Goal: Task Accomplishment & Management: Complete application form

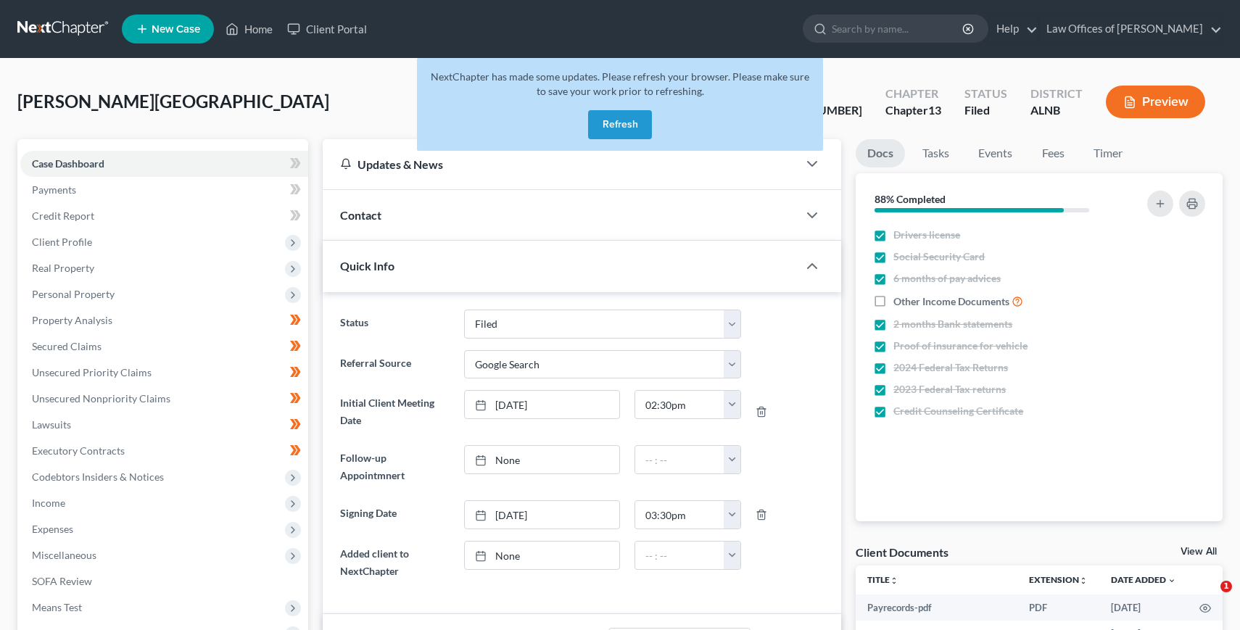
select select "3"
select select "4"
click at [949, 37] on input "search" at bounding box center [898, 28] width 133 height 27
type input "boqw"
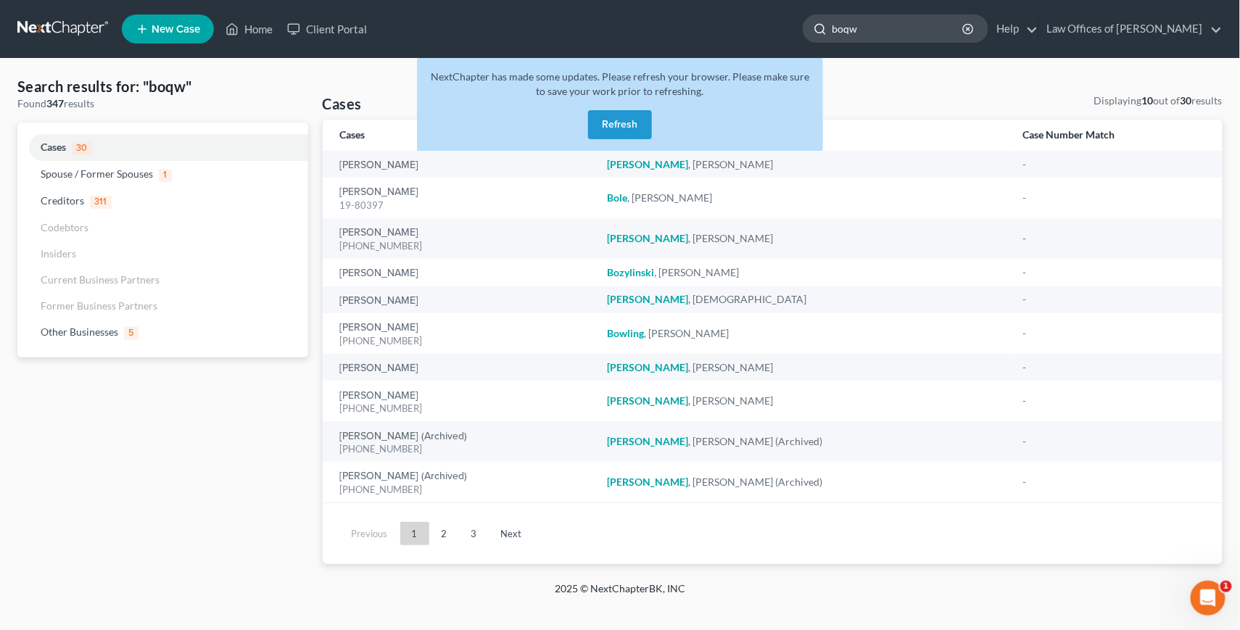
click at [924, 39] on input "boqw" at bounding box center [898, 28] width 133 height 27
type input "bowe"
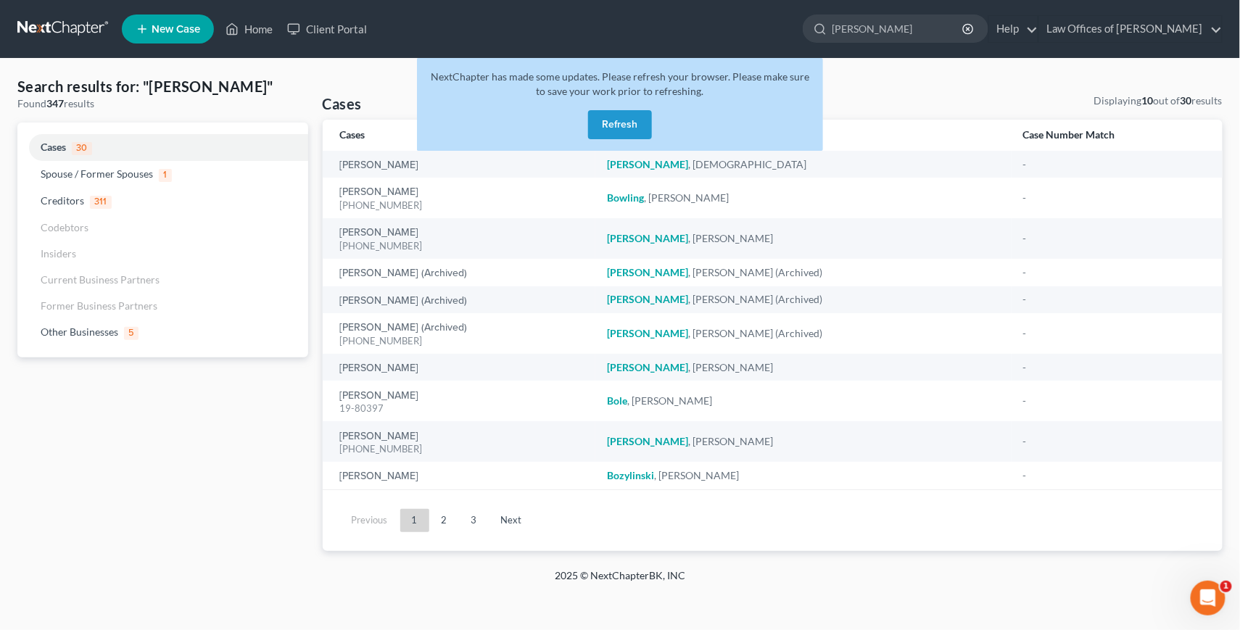
click at [629, 130] on button "Refresh" at bounding box center [620, 124] width 64 height 29
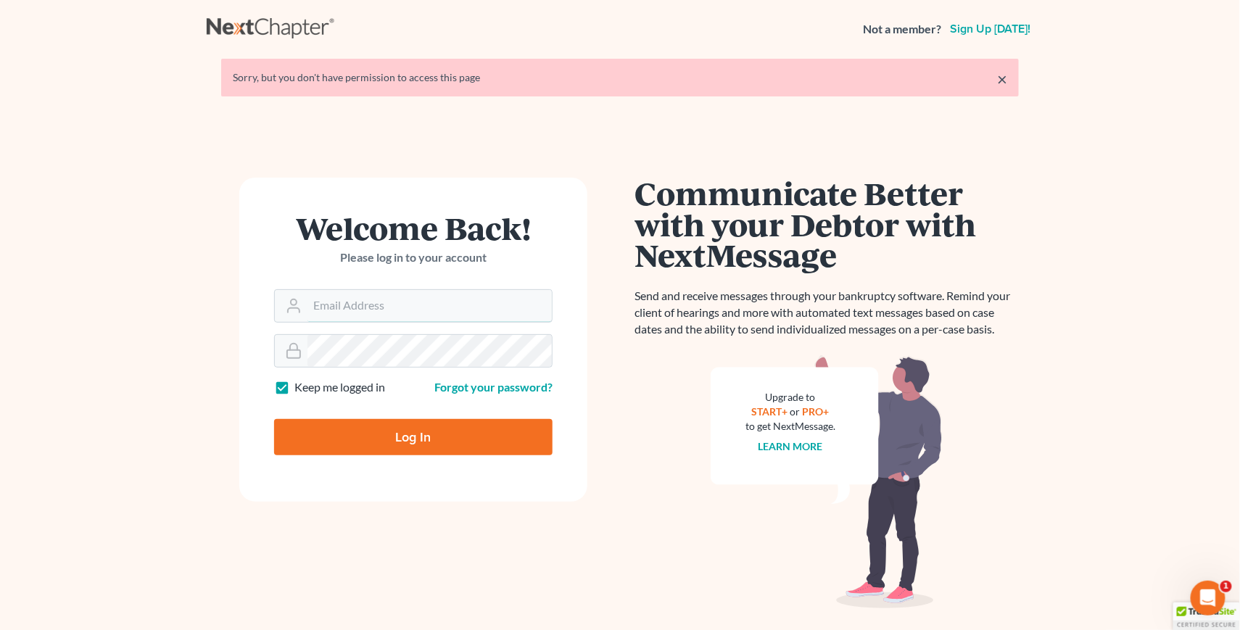
type input "[EMAIL_ADDRESS][DOMAIN_NAME]"
click at [413, 436] on input "Log In" at bounding box center [413, 437] width 278 height 36
type input "Thinking..."
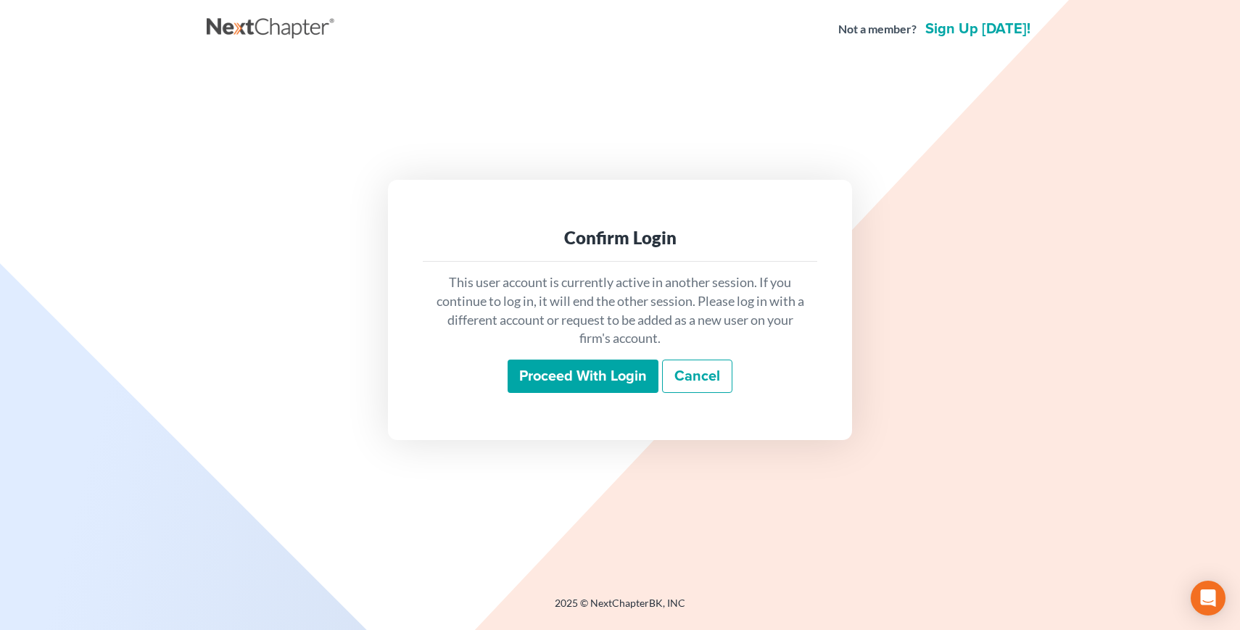
click at [370, 434] on div "Confirm Login This user account is currently active in another session. If you …" at bounding box center [620, 310] width 812 height 260
click at [567, 369] on input "Proceed with login" at bounding box center [582, 376] width 151 height 33
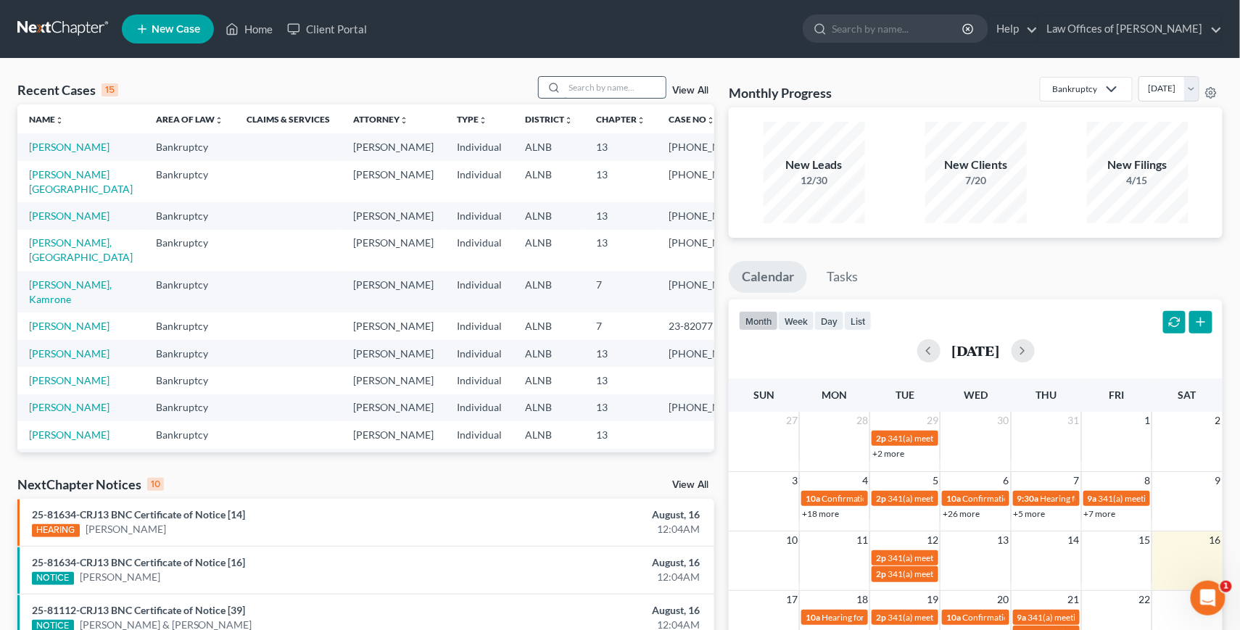
click at [625, 92] on input "search" at bounding box center [614, 87] width 101 height 21
type input "bowe"
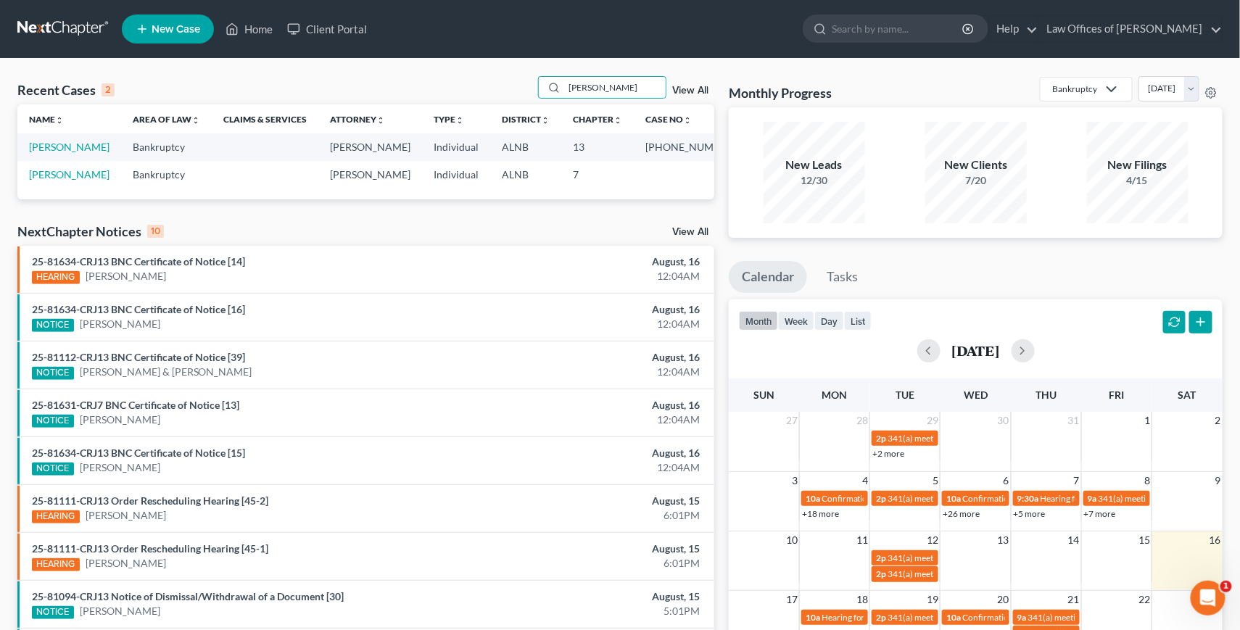
click at [70, 153] on td "Bowe, Michael" at bounding box center [69, 146] width 104 height 27
click at [62, 150] on link "Bowe, Michael" at bounding box center [69, 147] width 80 height 12
select select "1"
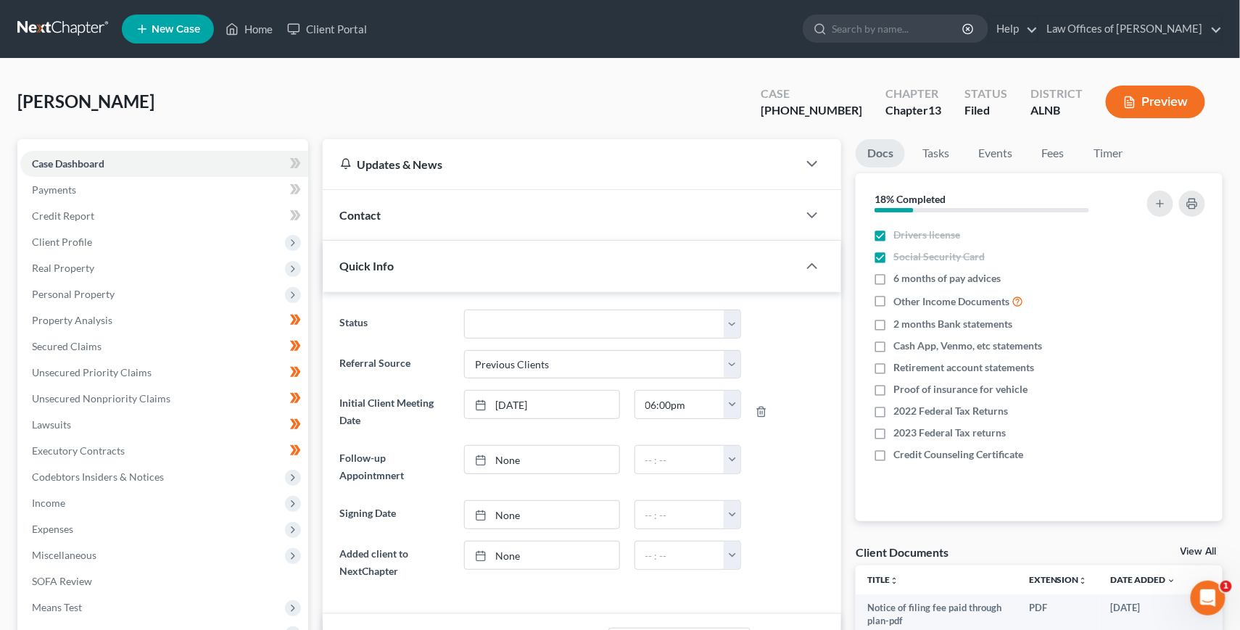
scroll to position [244, 0]
click at [73, 549] on span "Miscellaneous" at bounding box center [64, 555] width 65 height 12
click at [86, 568] on link "Attorney / Credit Counseling Fees" at bounding box center [178, 581] width 259 height 26
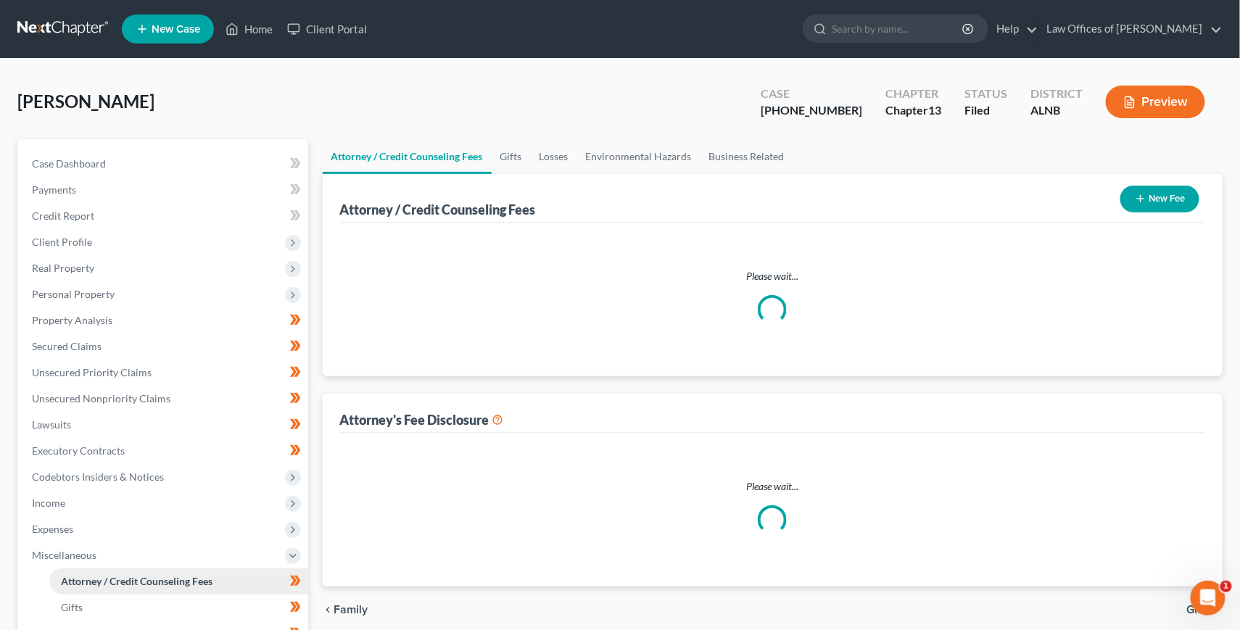
select select "0"
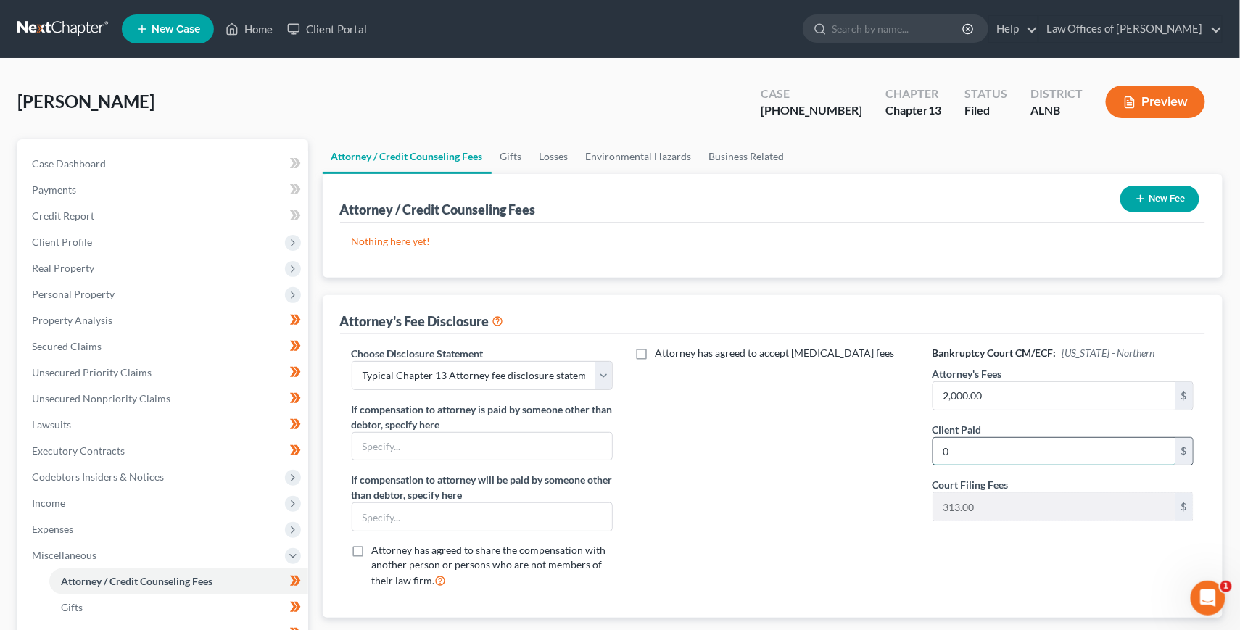
click at [962, 443] on input "0" at bounding box center [1054, 452] width 243 height 28
type input "250"
click at [1164, 206] on button "New Fee" at bounding box center [1159, 199] width 79 height 27
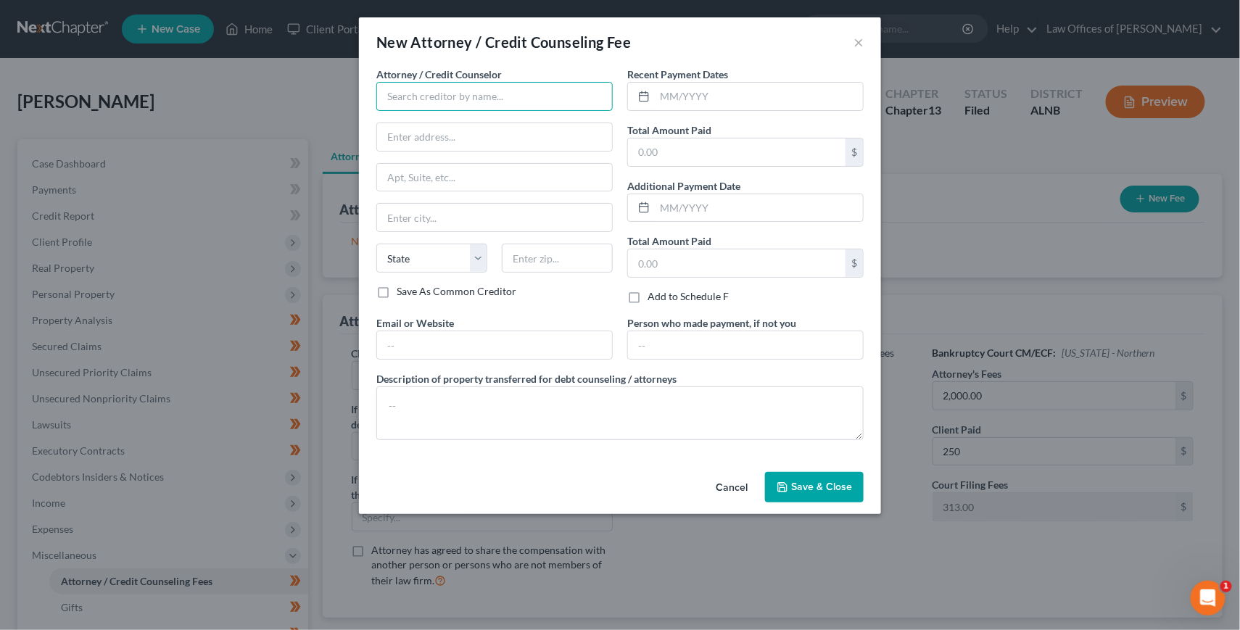
click at [511, 104] on input "text" at bounding box center [494, 96] width 236 height 29
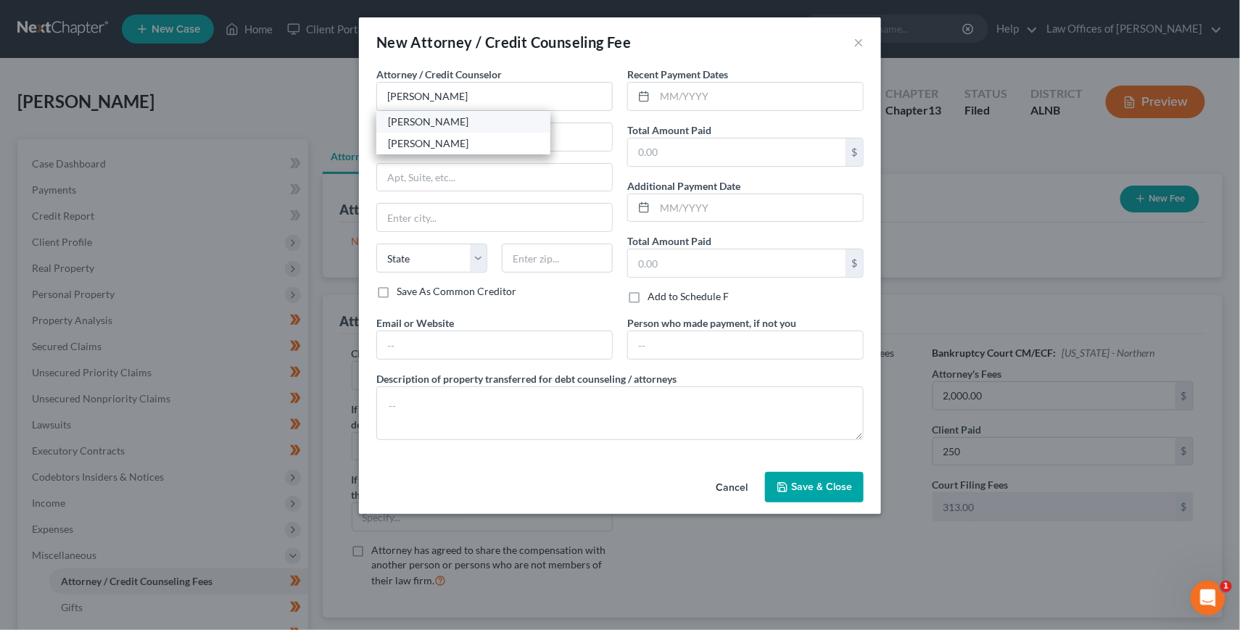
click at [495, 117] on div "Joseph G. Pleva" at bounding box center [463, 122] width 151 height 14
type input "Joseph G. Pleva"
type input "3330 L and N Dr., SW, Suite C"
type input "Huntsville"
select select "0"
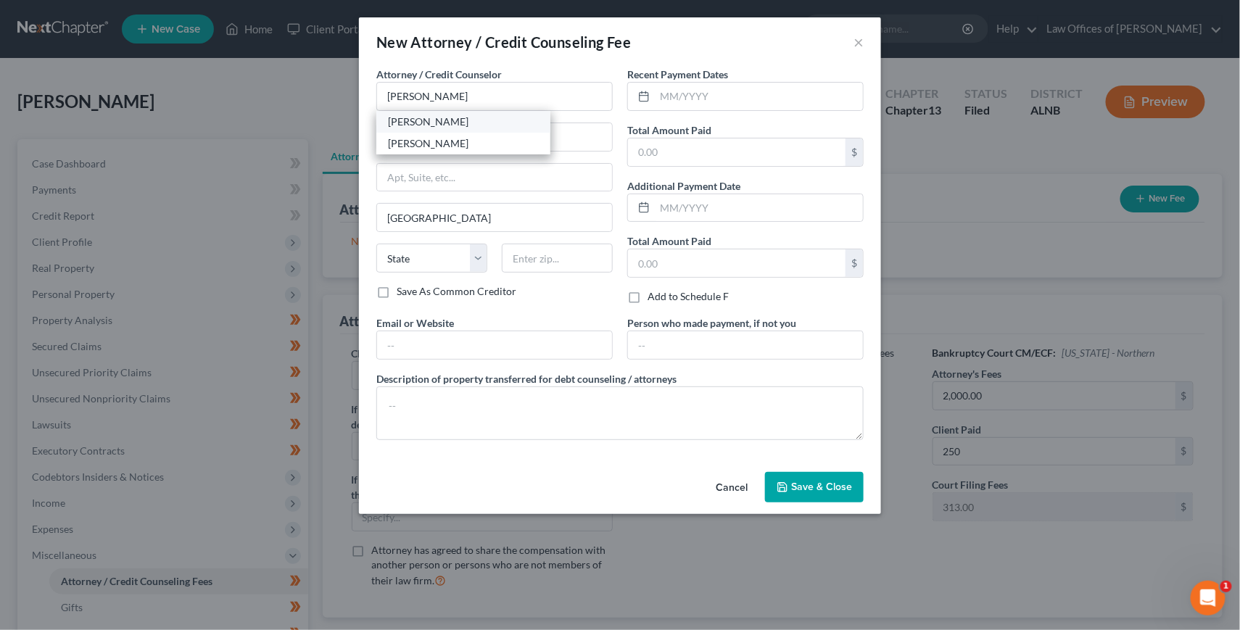
type input "35801"
click at [684, 94] on input "text" at bounding box center [759, 97] width 208 height 28
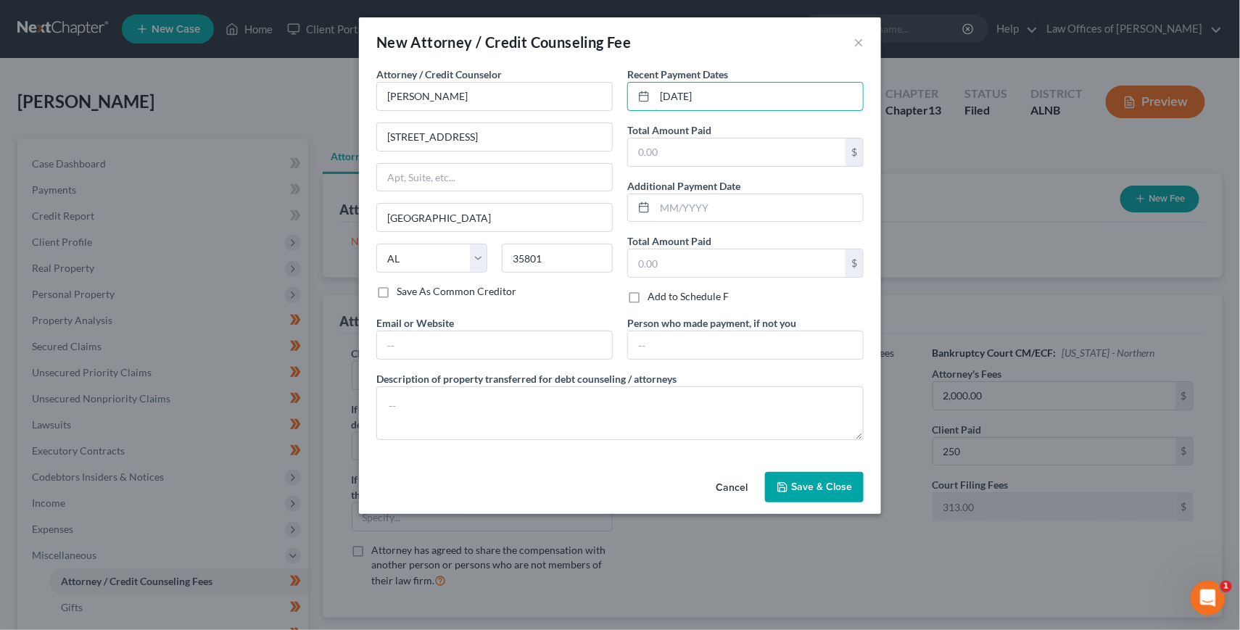
type input "5/30/2025"
click at [679, 131] on label "Total Amount Paid" at bounding box center [669, 130] width 84 height 15
click at [678, 134] on label "Total Amount Paid" at bounding box center [669, 130] width 84 height 15
click at [678, 139] on input "text" at bounding box center [736, 152] width 217 height 28
type input "250"
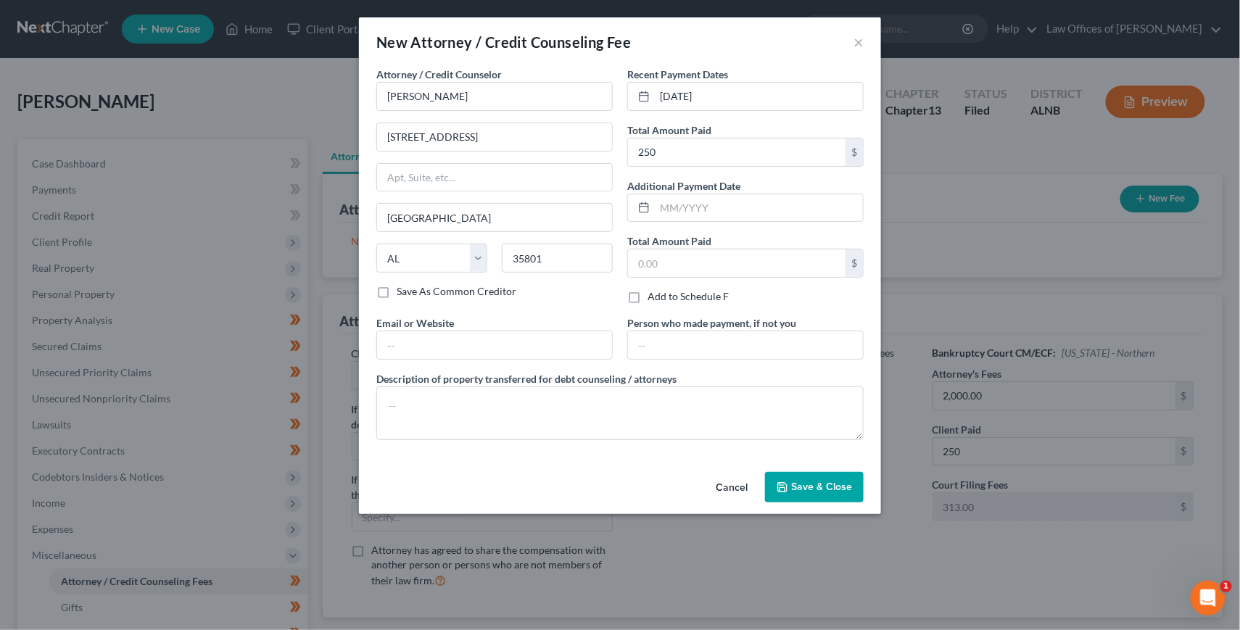
click at [792, 487] on span "Save & Close" at bounding box center [821, 487] width 61 height 12
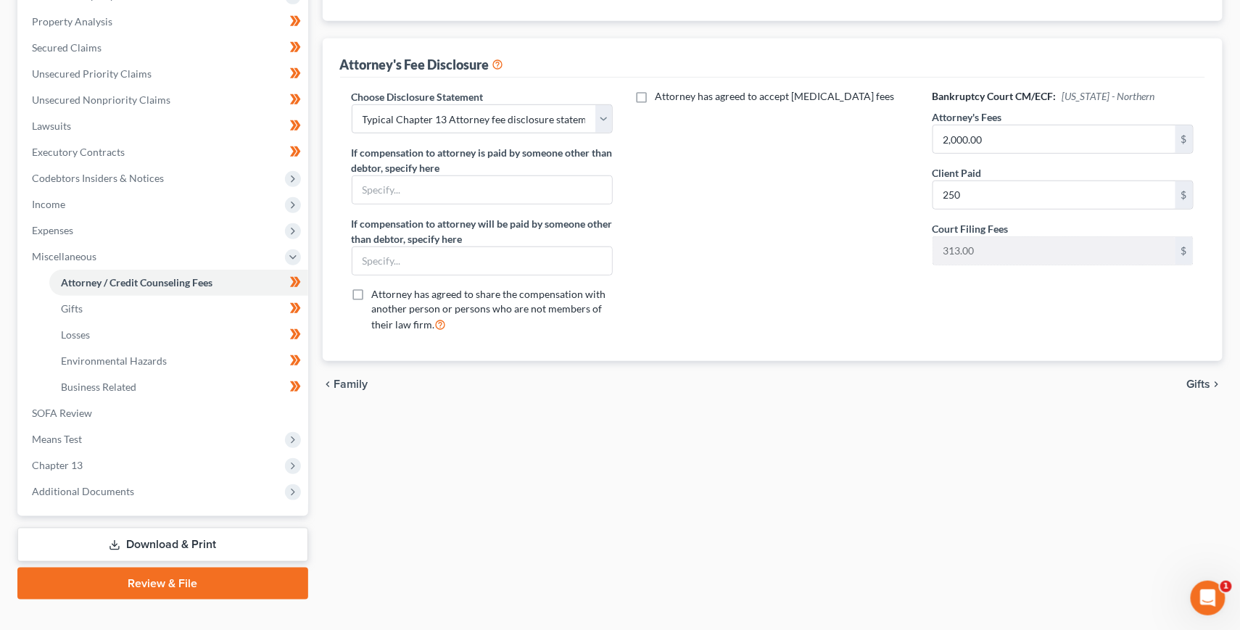
click at [181, 528] on link "Download & Print" at bounding box center [162, 545] width 291 height 34
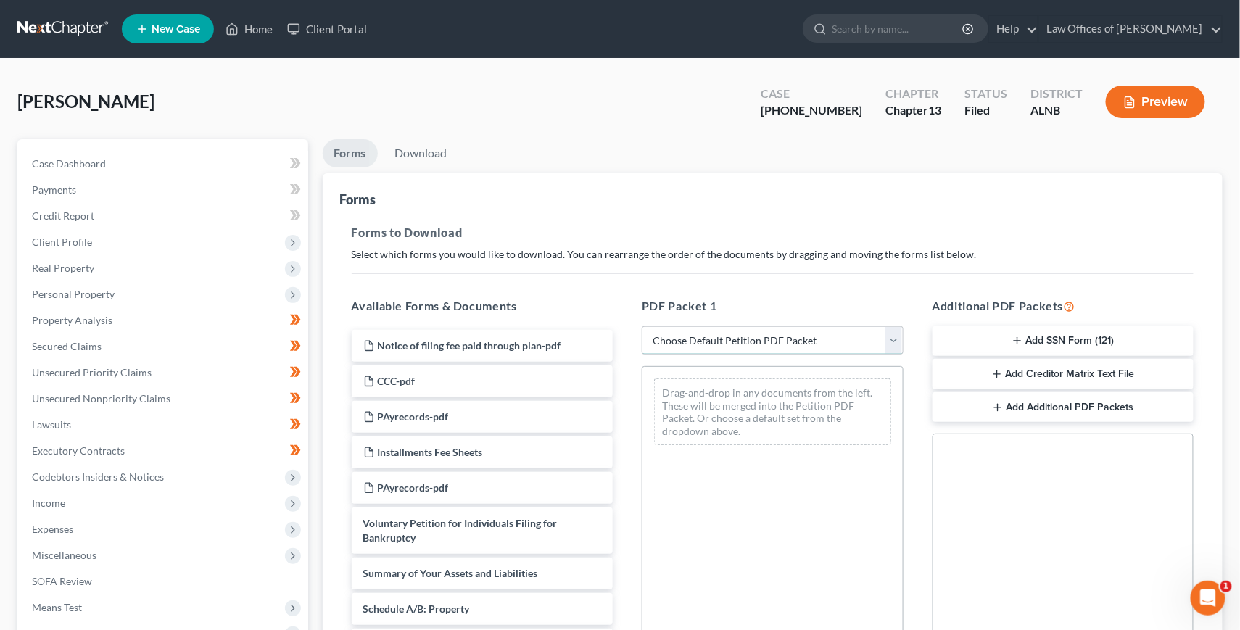
select select "2"
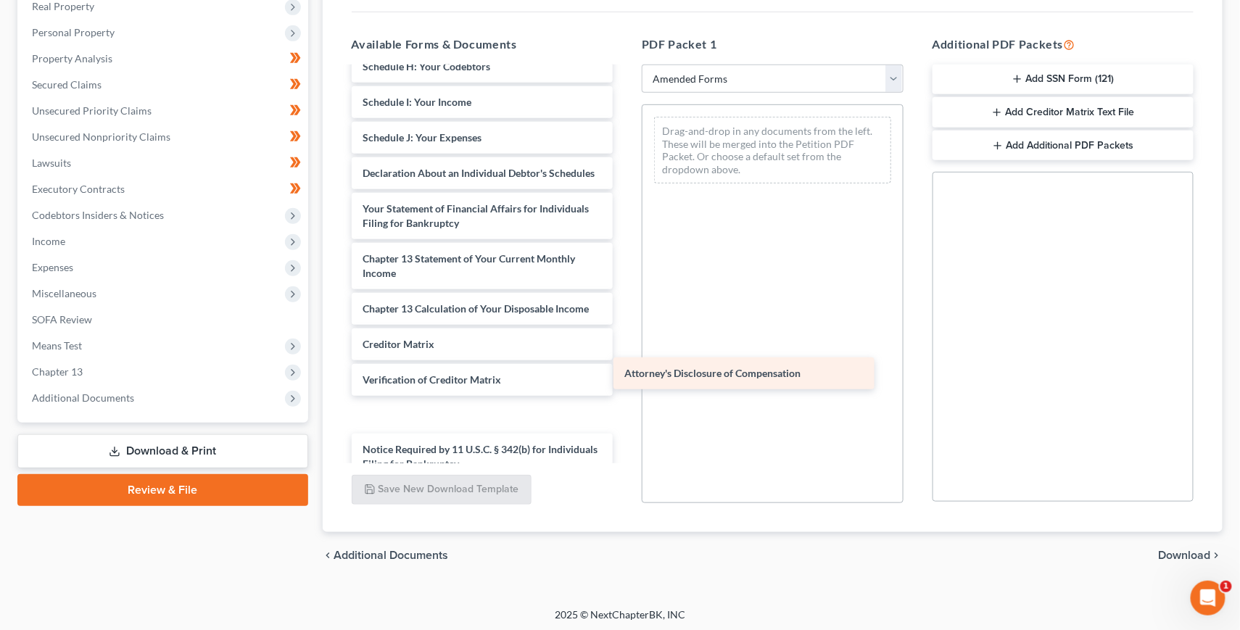
scroll to position [289, 0]
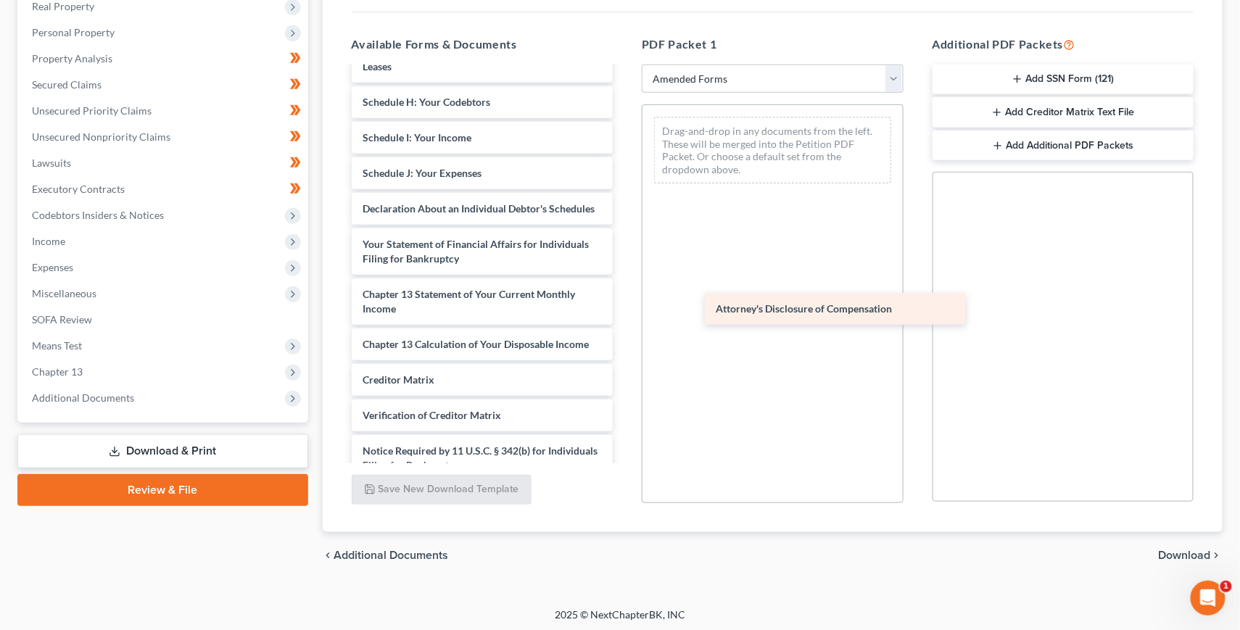
drag, startPoint x: 421, startPoint y: 441, endPoint x: 772, endPoint y: 305, distance: 376.2
click at [625, 305] on div "Attorney's Disclosure of Compensation Voluntary Petition for Individuals Filing…" at bounding box center [482, 131] width 285 height 702
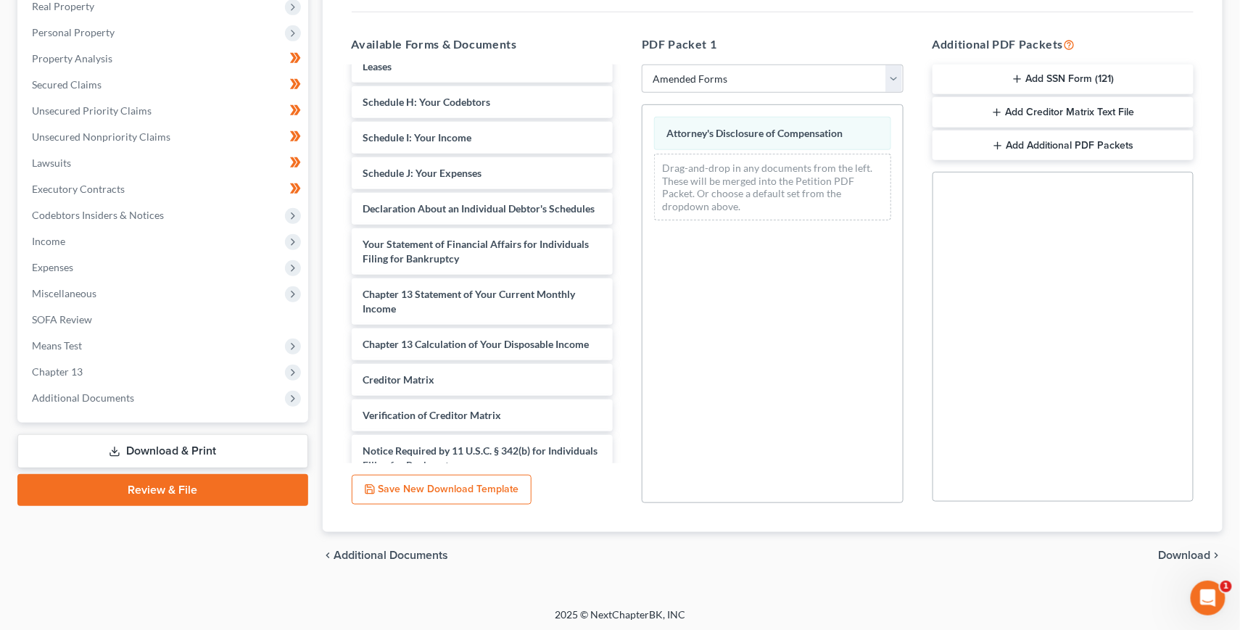
click at [1168, 550] on span "Download" at bounding box center [1185, 556] width 52 height 12
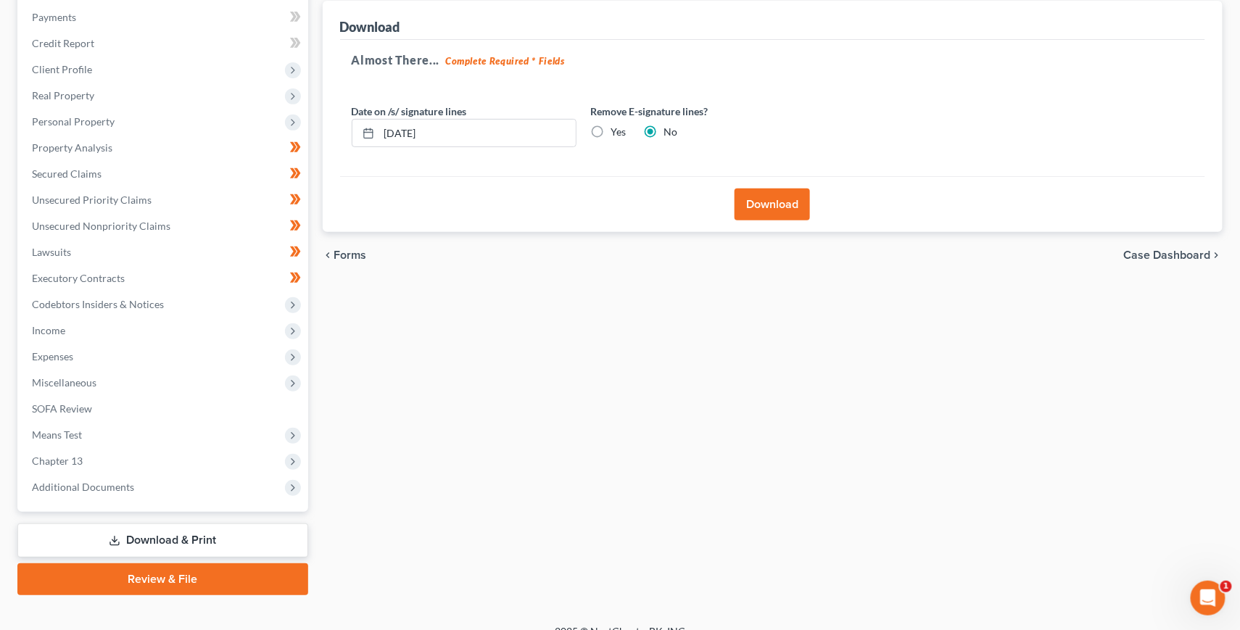
click at [776, 202] on button "Download" at bounding box center [771, 204] width 75 height 32
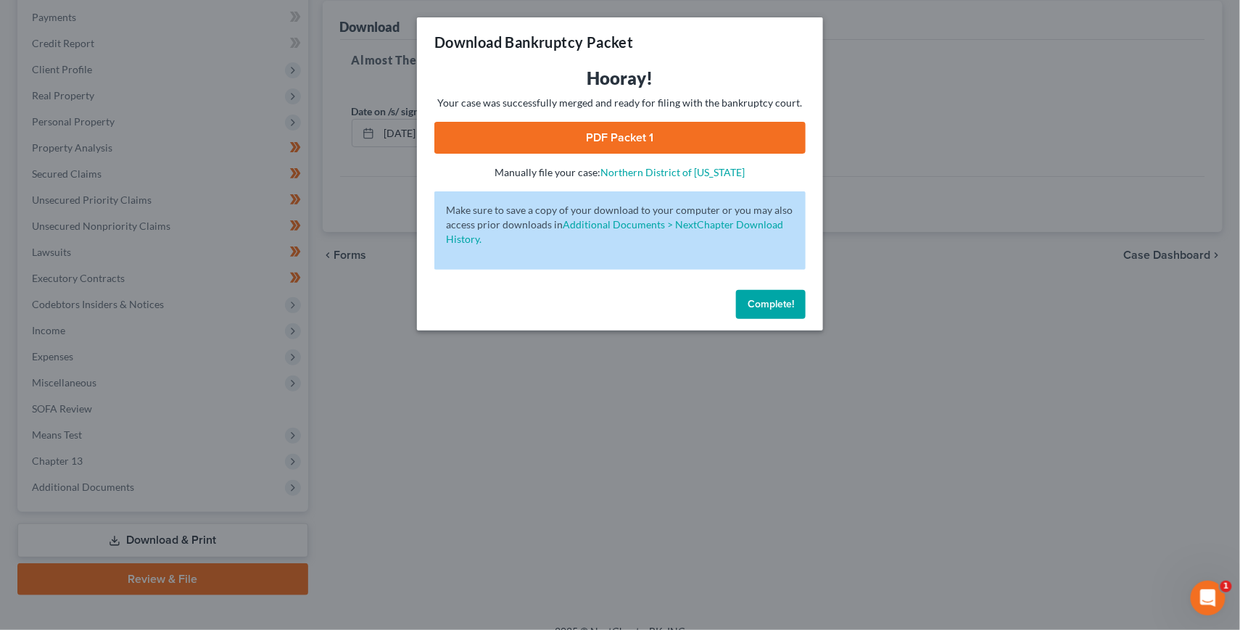
click at [542, 134] on link "PDF Packet 1" at bounding box center [619, 138] width 371 height 32
